Goal: Task Accomplishment & Management: Manage account settings

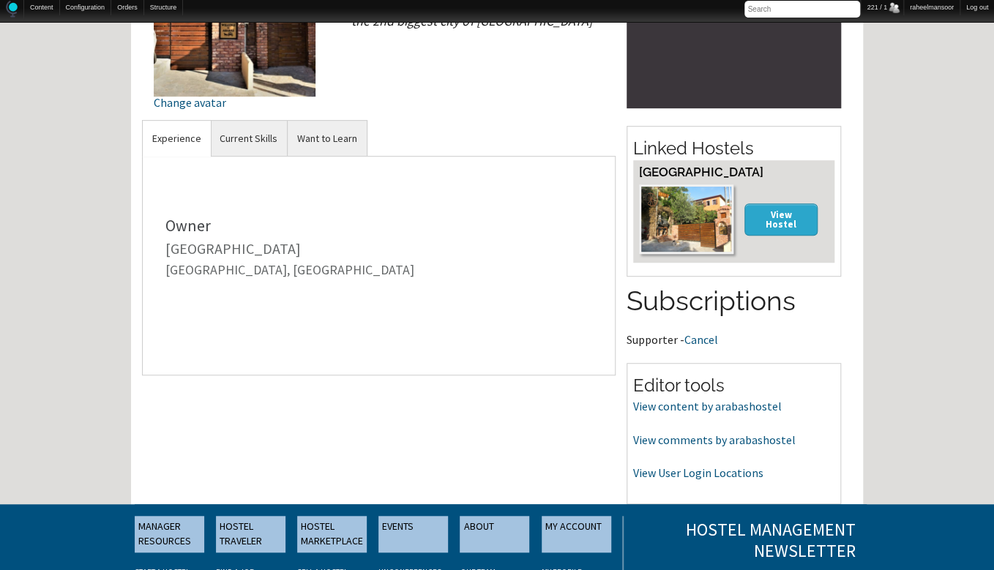
scroll to position [245, 0]
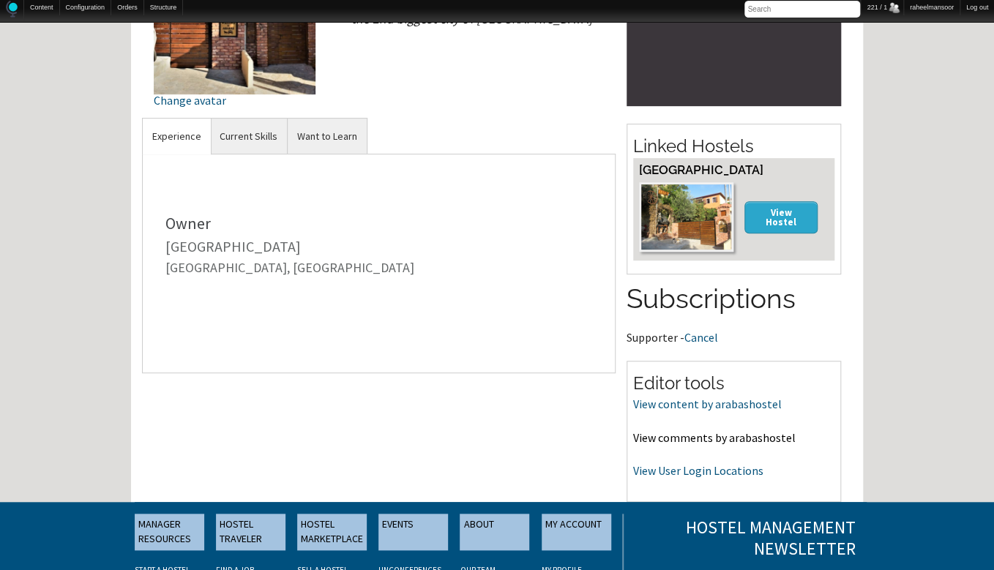
click at [732, 441] on link "View comments by arabashostel" at bounding box center [714, 438] width 163 height 15
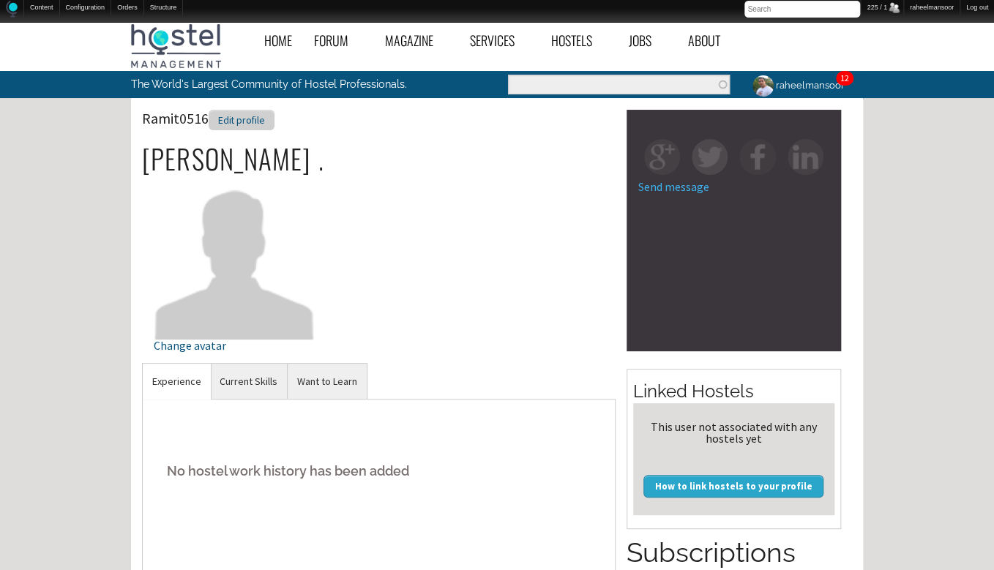
click at [256, 120] on div "Edit profile" at bounding box center [242, 120] width 66 height 21
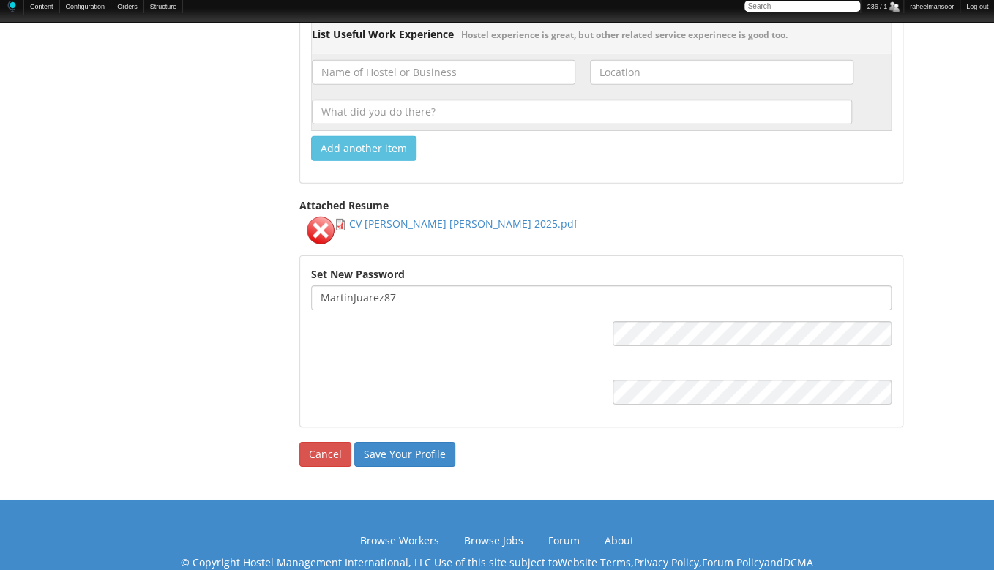
scroll to position [1938, 0]
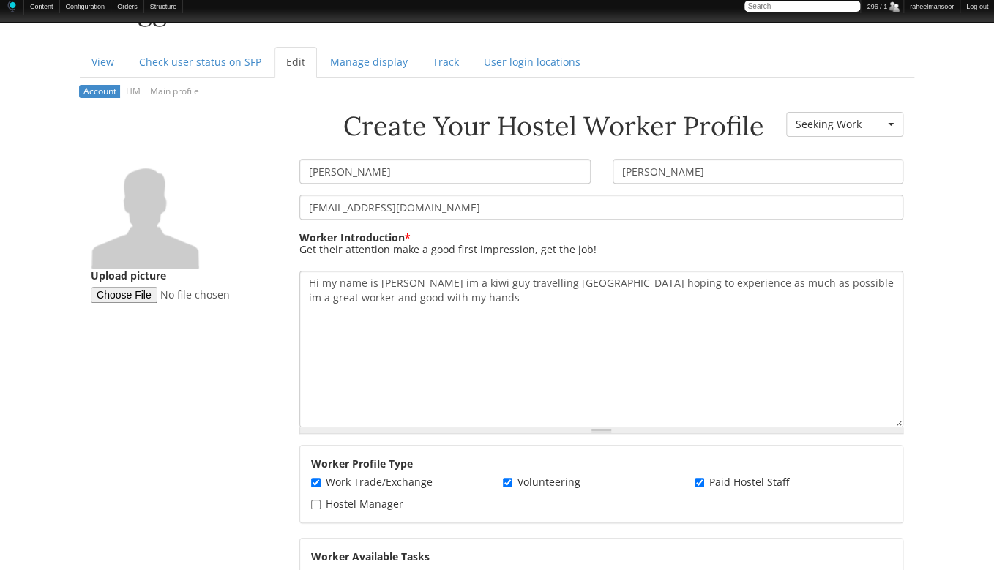
scroll to position [170, 0]
click at [313, 168] on input "CHRISTOPHER" at bounding box center [444, 170] width 291 height 25
type input "Christopher"
type input "Riley"
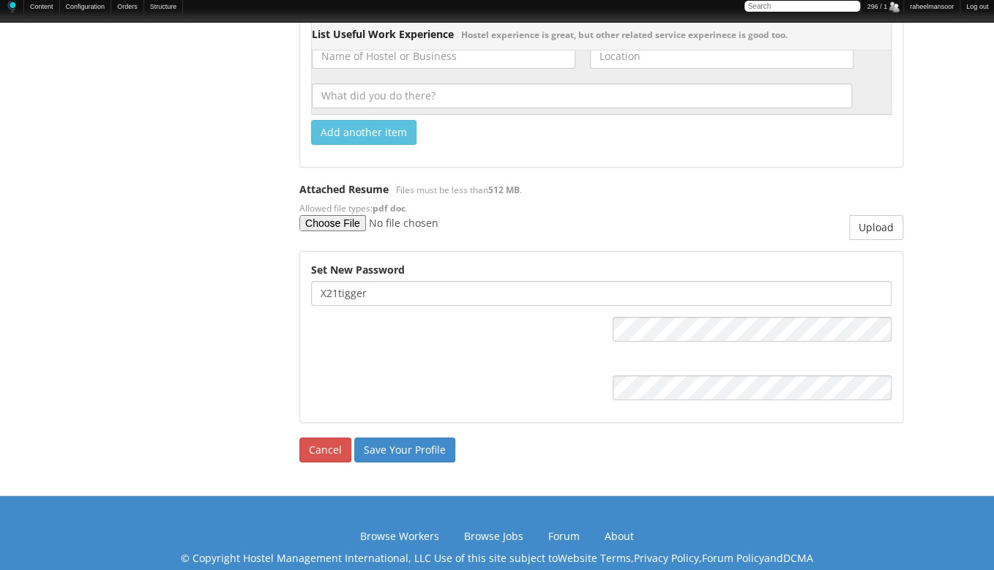
scroll to position [2237, 0]
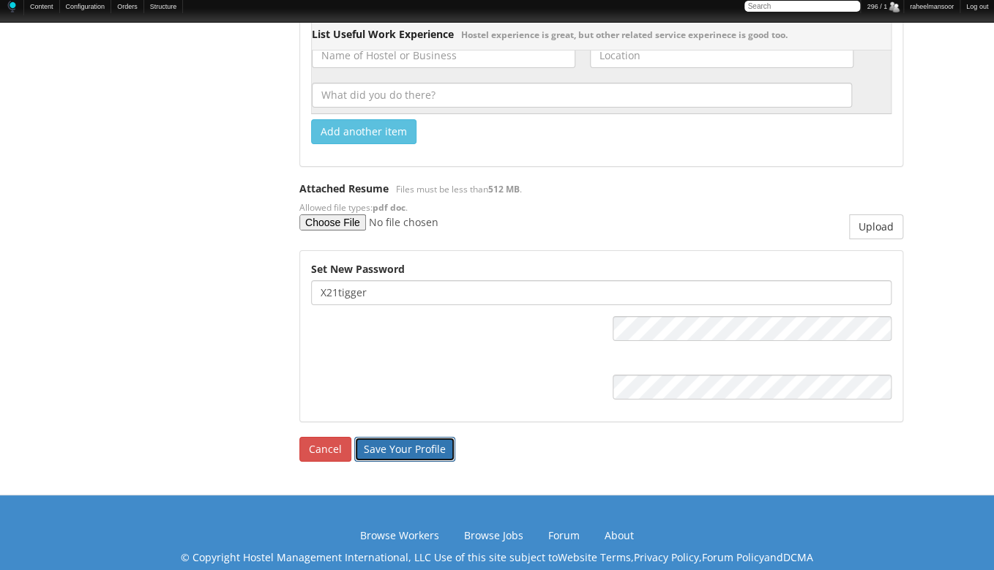
click at [406, 450] on input "Save Your Profile" at bounding box center [404, 449] width 101 height 25
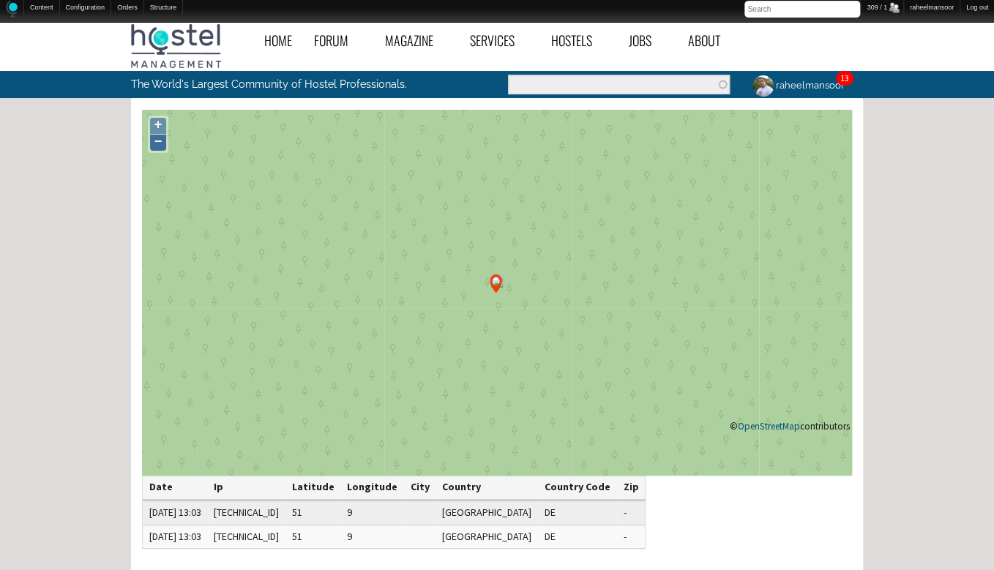
click at [161, 139] on link "−" at bounding box center [158, 143] width 16 height 16
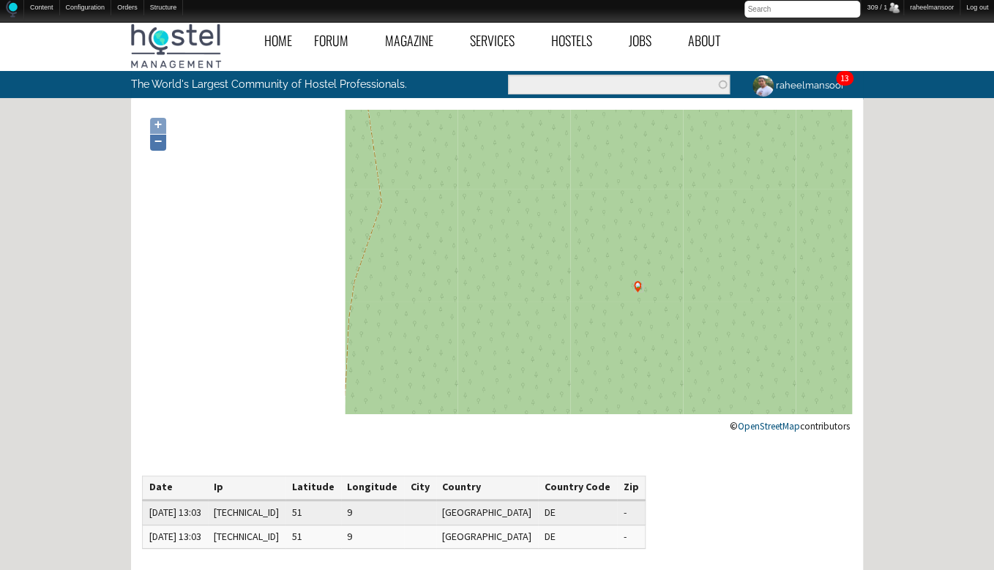
click at [161, 139] on link "−" at bounding box center [158, 143] width 16 height 16
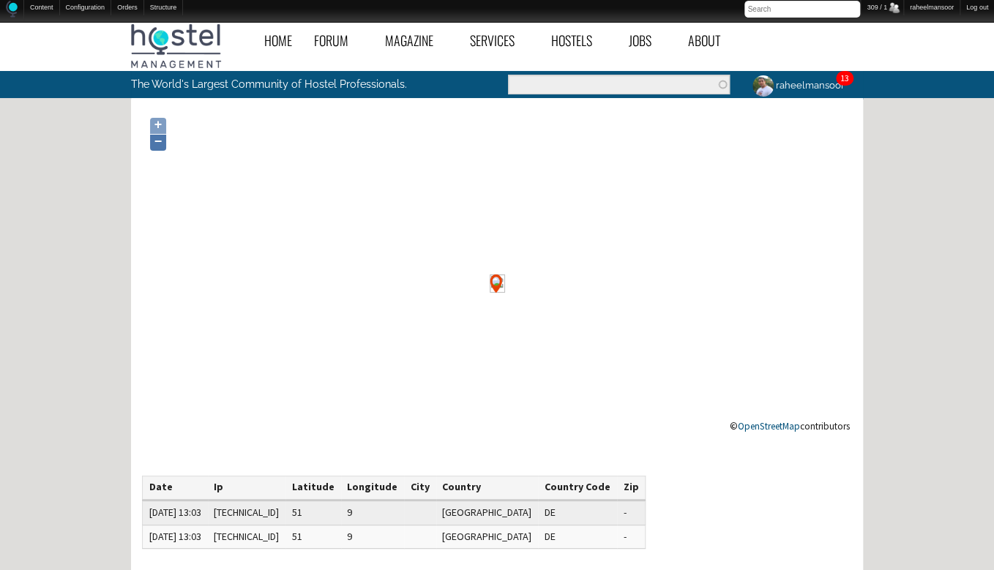
click at [161, 139] on link "−" at bounding box center [158, 143] width 16 height 16
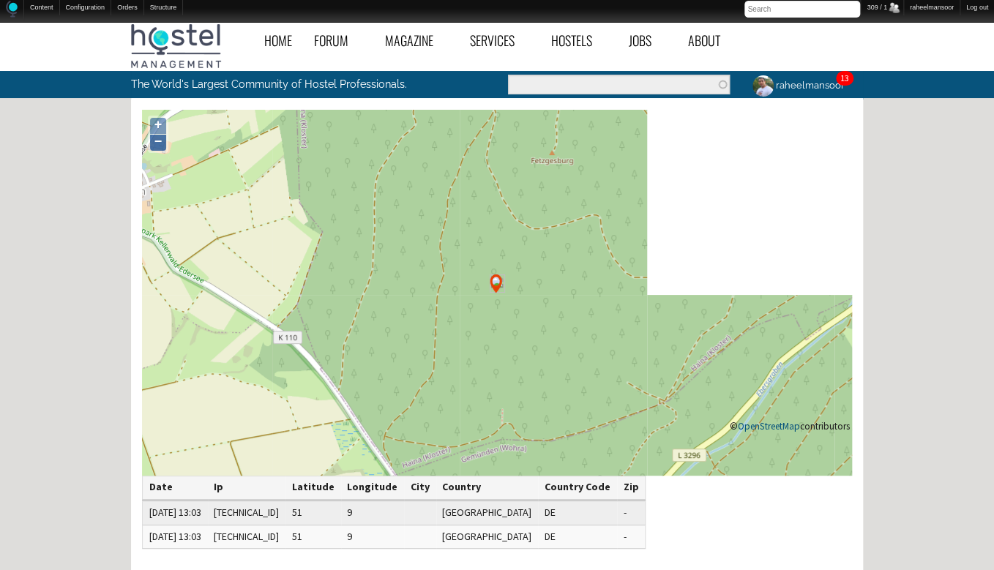
click at [161, 139] on link "−" at bounding box center [158, 143] width 16 height 16
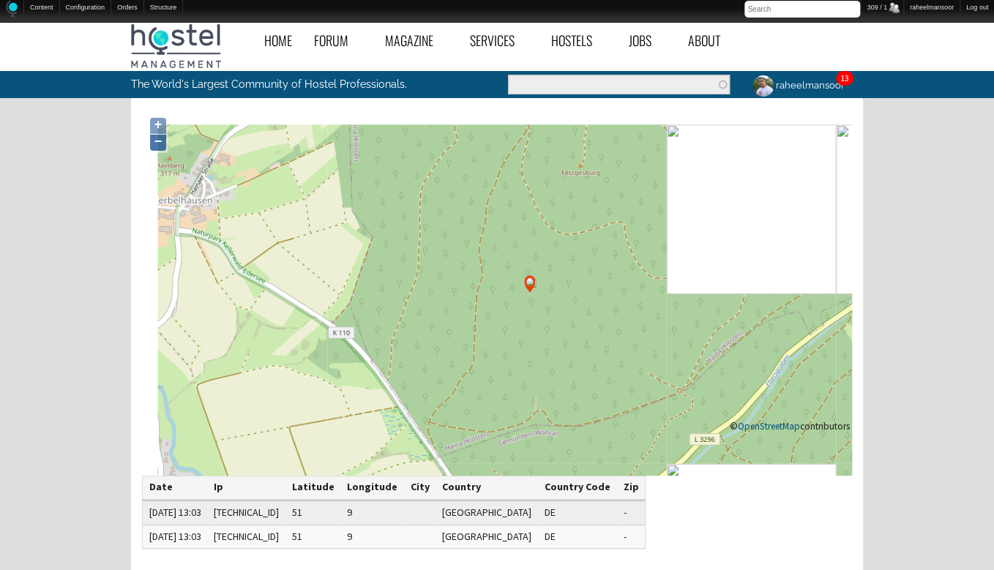
click at [161, 139] on link "−" at bounding box center [158, 143] width 16 height 16
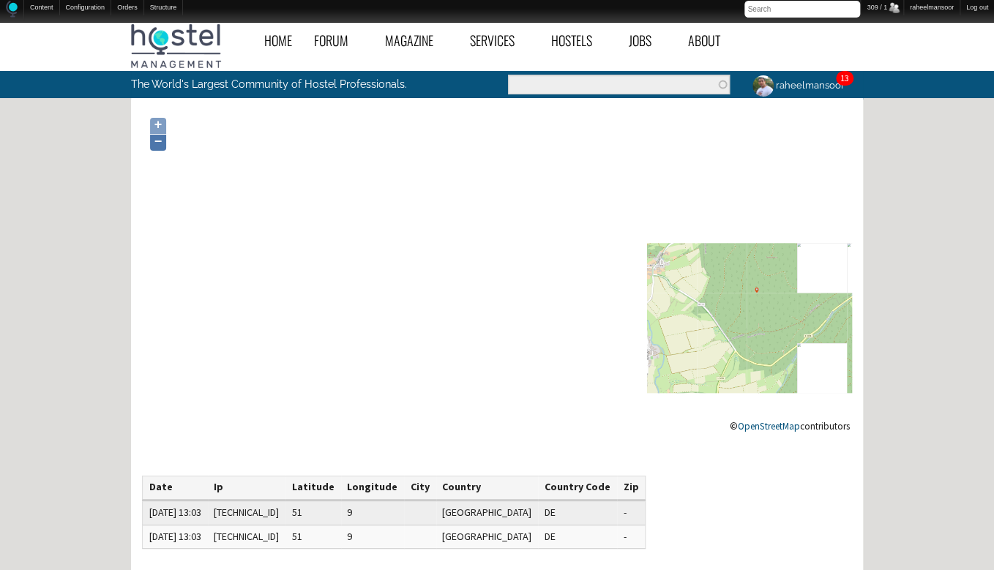
click at [161, 139] on link "−" at bounding box center [158, 143] width 16 height 16
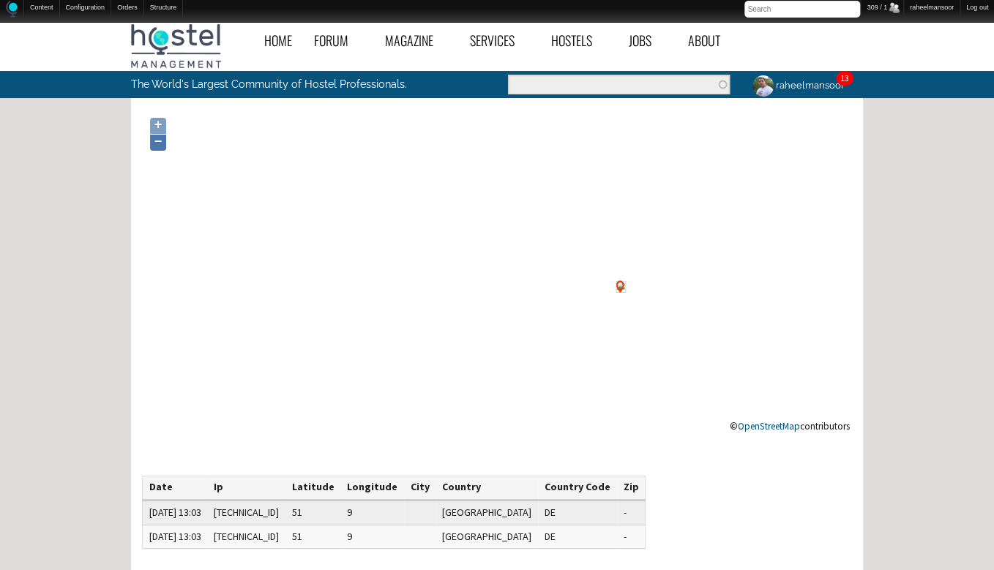
click at [161, 139] on link "−" at bounding box center [158, 143] width 16 height 16
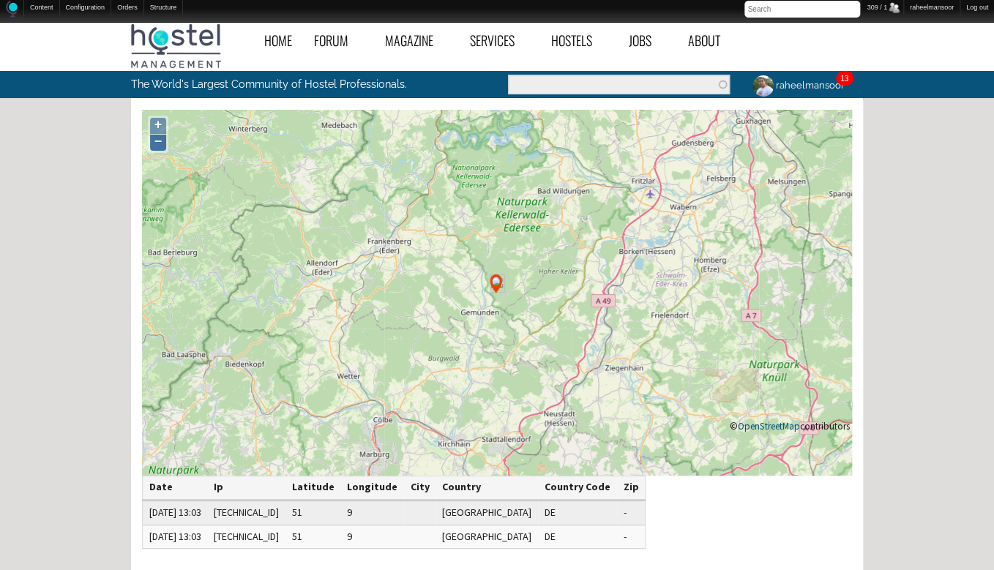
click at [161, 139] on link "−" at bounding box center [158, 143] width 16 height 16
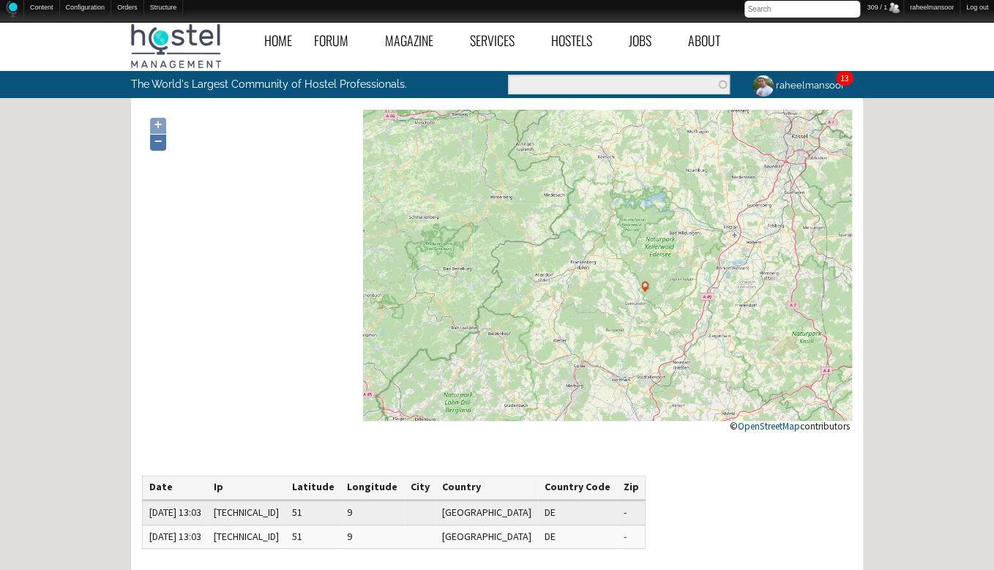
click at [161, 139] on link "−" at bounding box center [158, 143] width 16 height 16
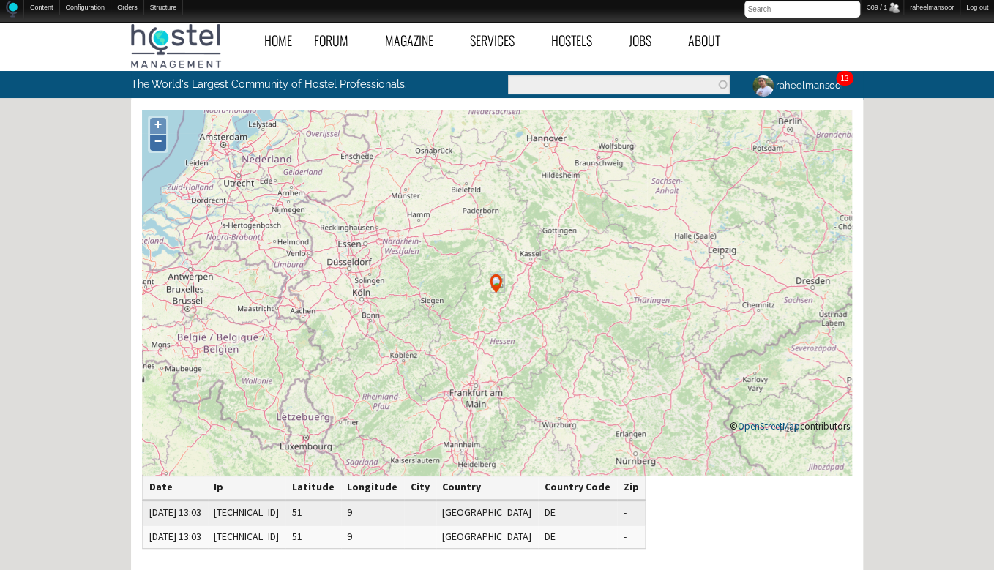
click at [161, 139] on link "−" at bounding box center [158, 143] width 16 height 16
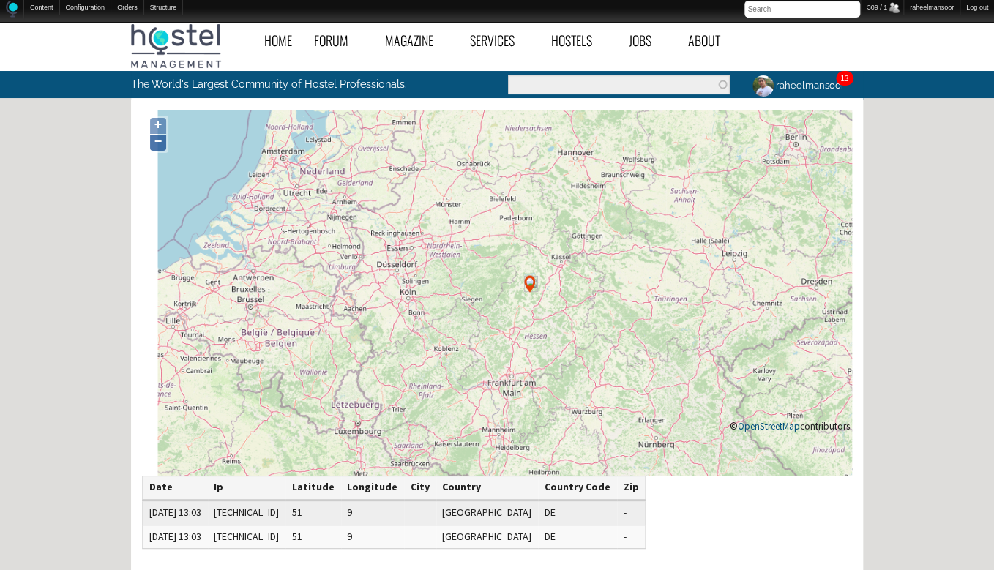
click at [161, 139] on link "−" at bounding box center [158, 143] width 16 height 16
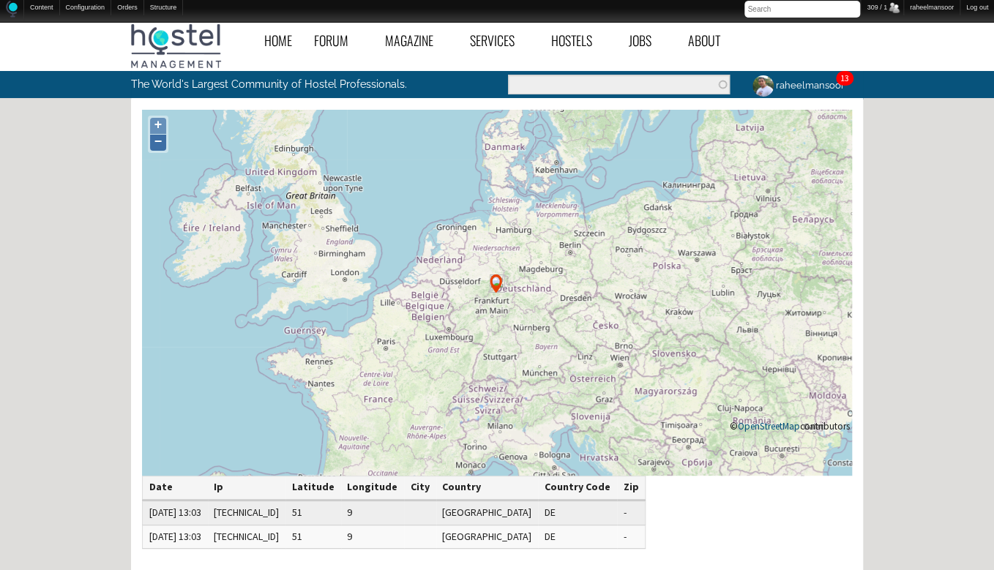
click at [161, 139] on link "−" at bounding box center [158, 143] width 16 height 16
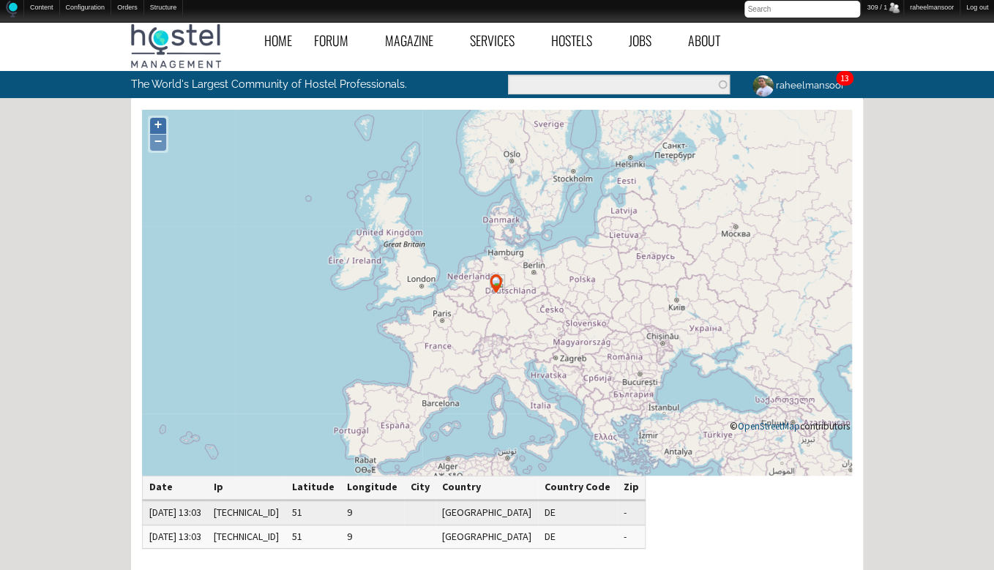
click at [160, 122] on link "+" at bounding box center [158, 126] width 16 height 16
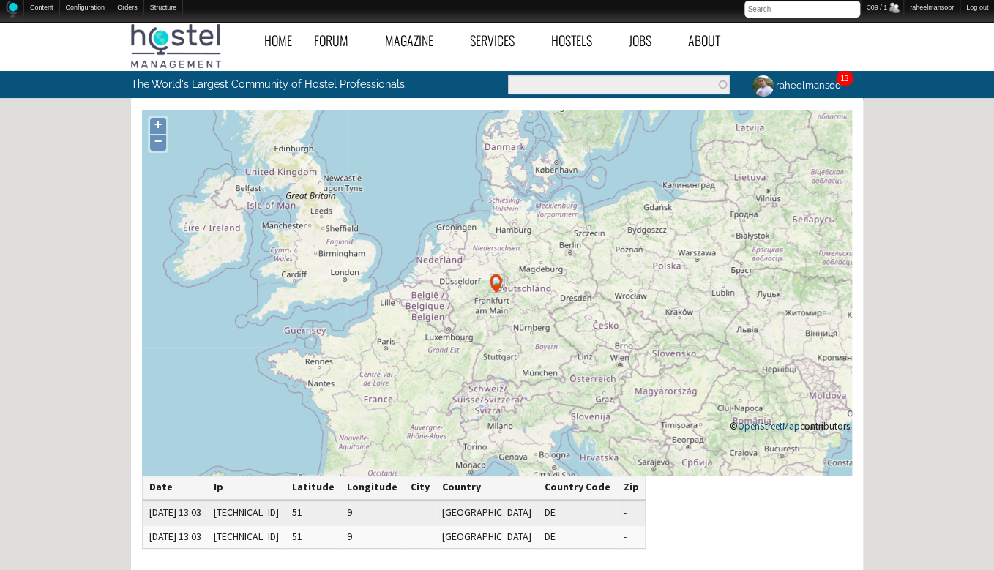
click at [419, 195] on icon at bounding box center [497, 293] width 710 height 366
click at [421, 195] on icon at bounding box center [497, 293] width 710 height 366
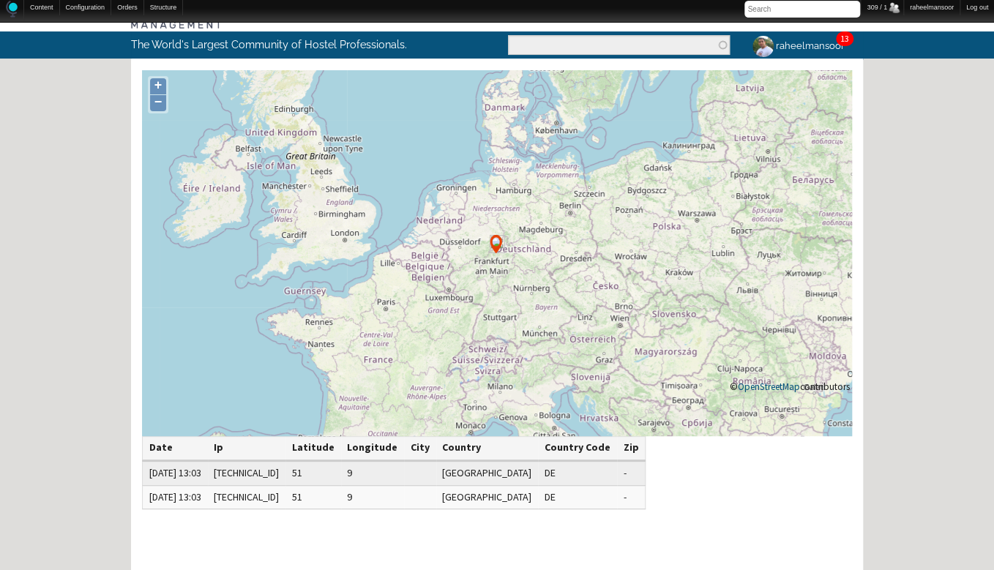
scroll to position [40, 0]
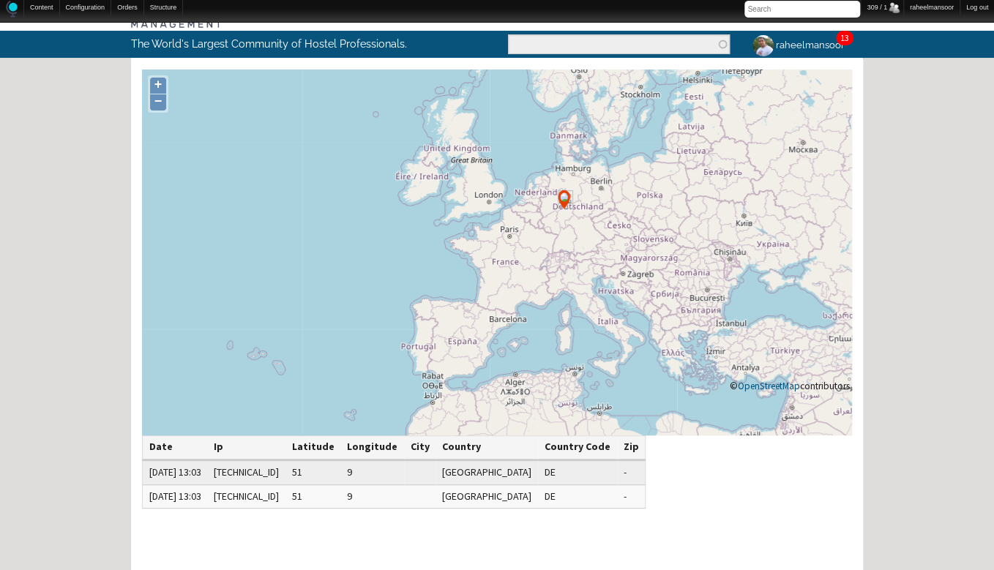
drag, startPoint x: 671, startPoint y: 321, endPoint x: 655, endPoint y: 234, distance: 88.5
click at [655, 234] on icon at bounding box center [482, 165] width 710 height 366
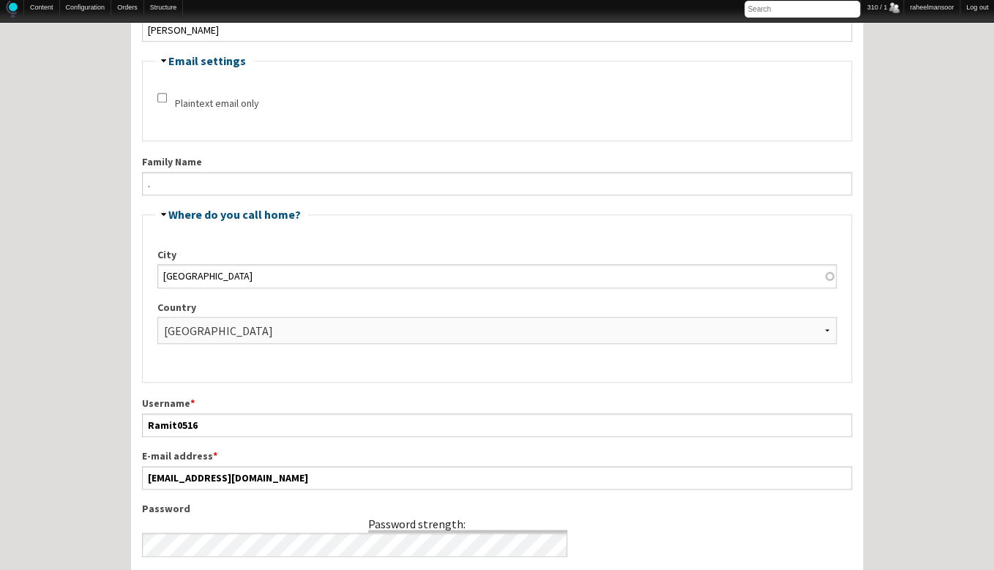
scroll to position [379, 0]
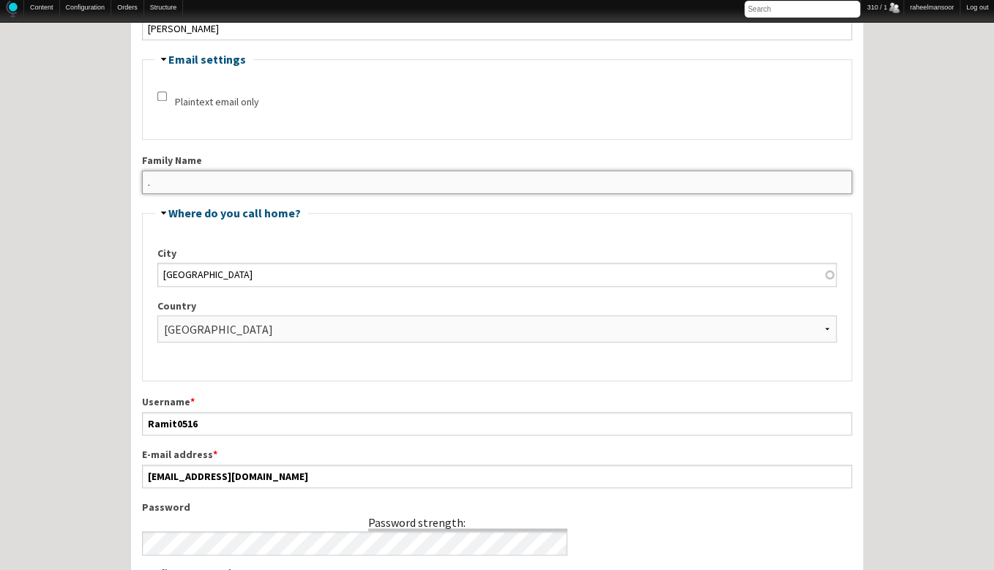
drag, startPoint x: 174, startPoint y: 183, endPoint x: 54, endPoint y: 179, distance: 119.4
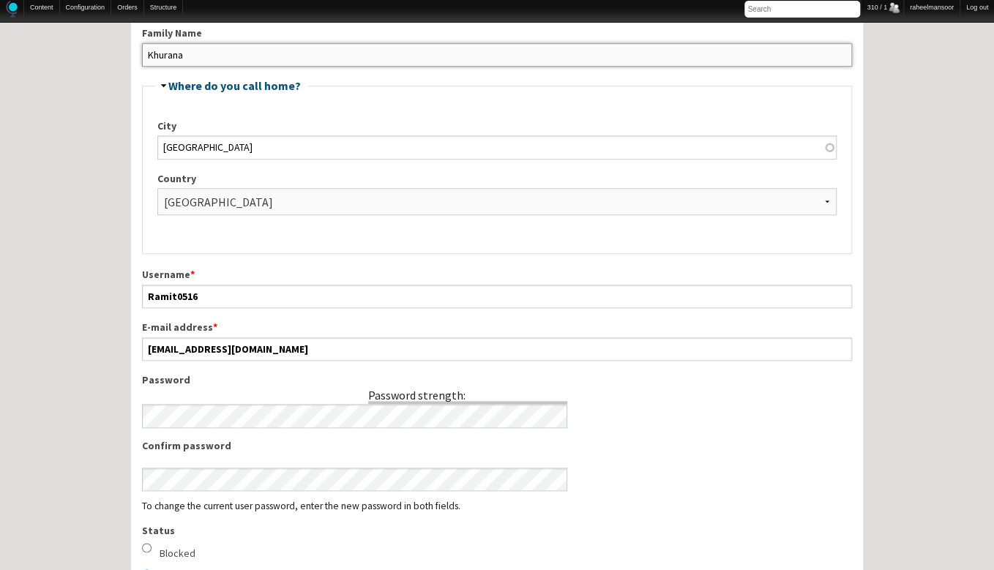
scroll to position [564, 0]
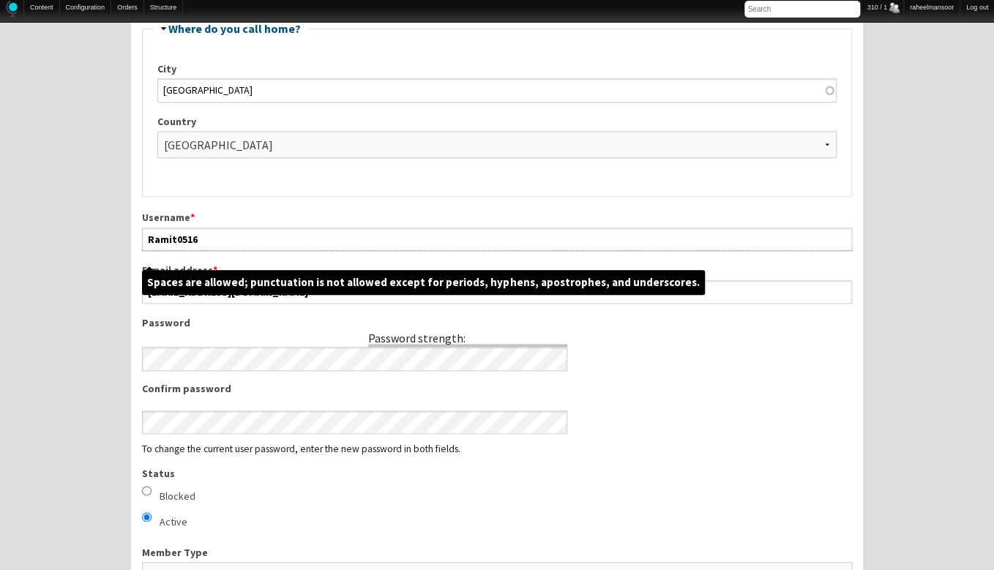
type input "Khurana"
drag, startPoint x: 175, startPoint y: 238, endPoint x: 293, endPoint y: 242, distance: 117.9
click at [293, 242] on input "Ramit0516" at bounding box center [497, 239] width 710 height 23
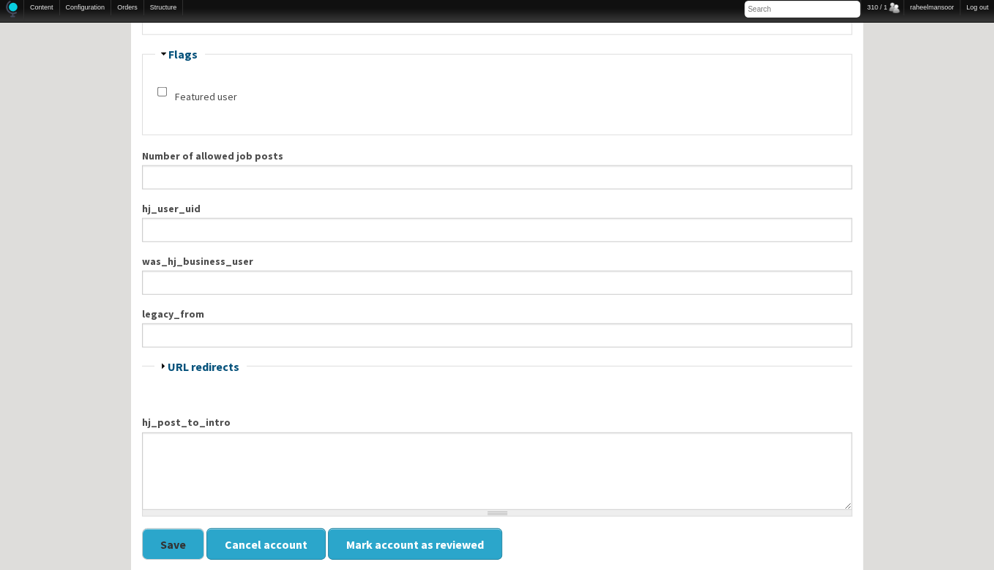
scroll to position [1637, 0]
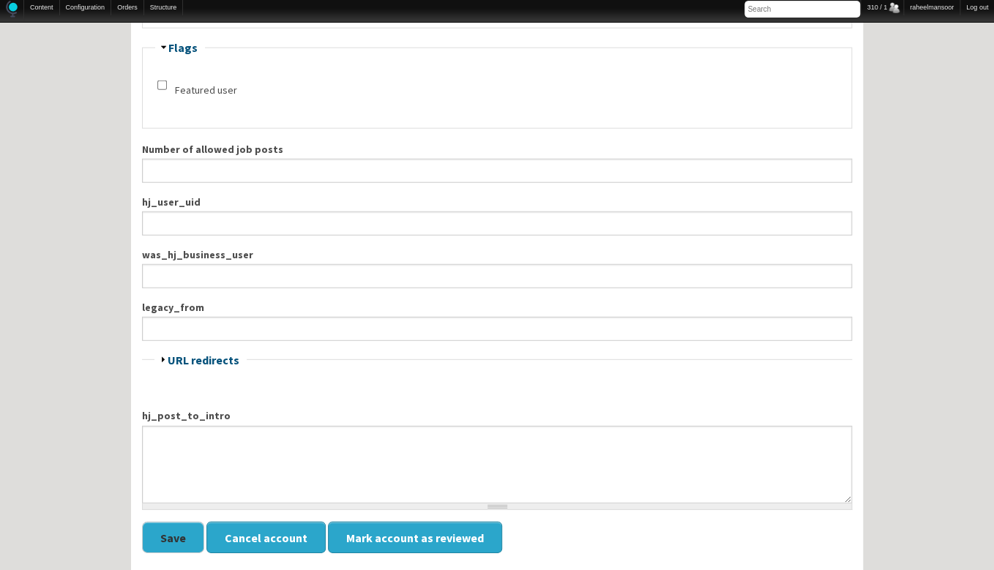
type input "Ramitk"
click at [156, 535] on button "Save" at bounding box center [173, 537] width 62 height 31
